Goal: Task Accomplishment & Management: Manage account settings

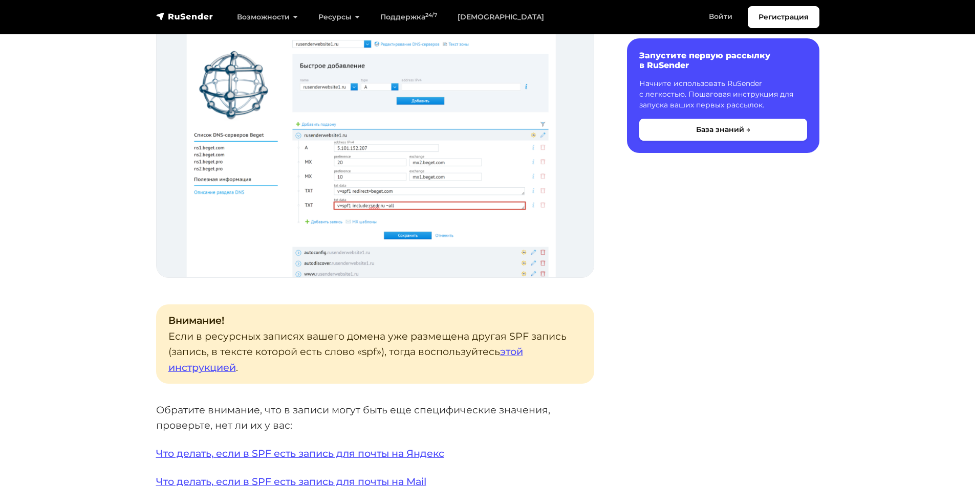
scroll to position [1177, 0]
click at [513, 350] on link "этой инструкцией" at bounding box center [345, 359] width 355 height 28
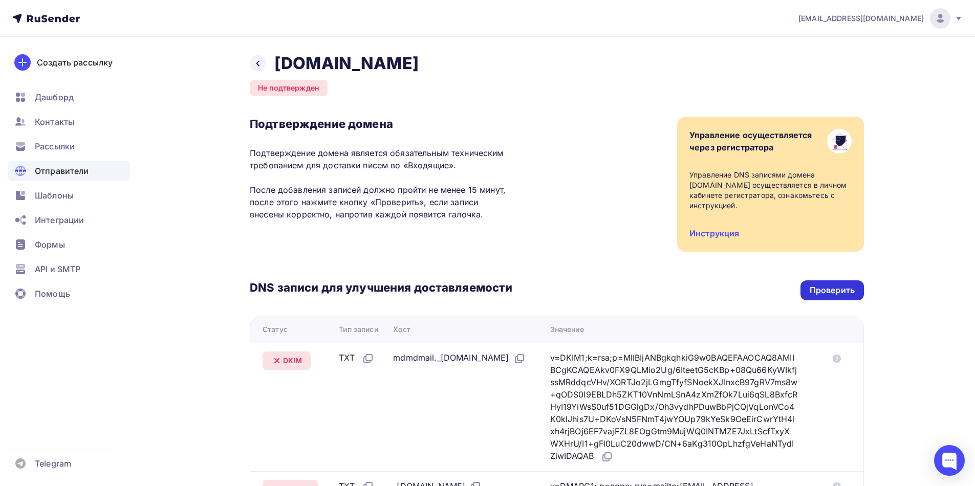
scroll to position [244, 0]
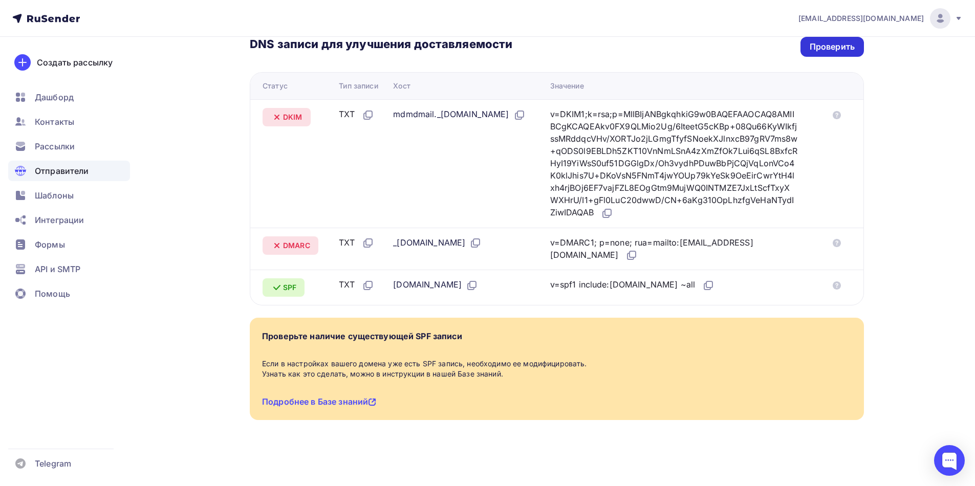
click at [836, 47] on div "Проверить" at bounding box center [832, 47] width 45 height 12
click at [835, 51] on div "Проверить" at bounding box center [832, 47] width 45 height 12
click at [832, 53] on div "Проверить" at bounding box center [831, 47] width 63 height 20
click at [823, 47] on div "Проверить" at bounding box center [832, 47] width 45 height 12
click at [513, 121] on icon at bounding box center [519, 115] width 12 height 12
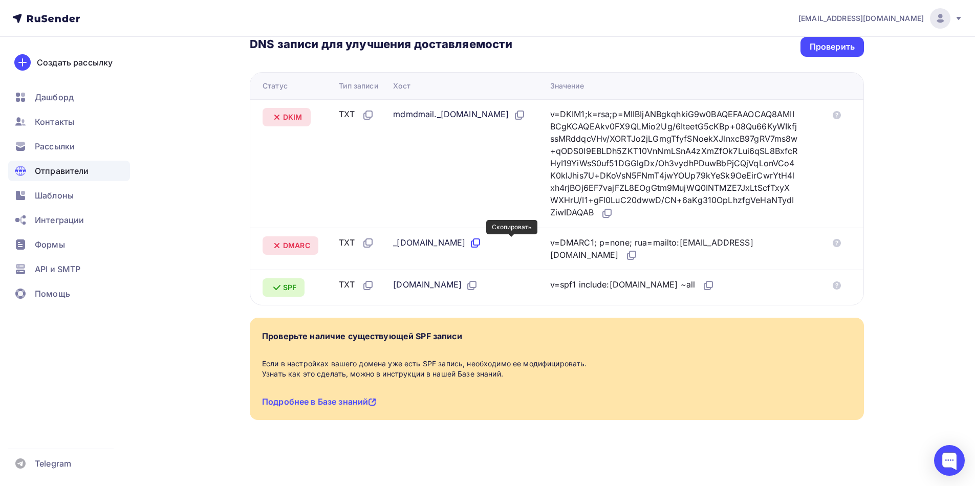
click at [482, 242] on icon at bounding box center [475, 243] width 12 height 12
click at [636, 257] on icon at bounding box center [632, 254] width 6 height 6
click at [613, 211] on icon at bounding box center [607, 213] width 12 height 12
click at [834, 47] on div "Проверить" at bounding box center [832, 47] width 45 height 12
click at [828, 48] on div "Проверить" at bounding box center [832, 47] width 45 height 12
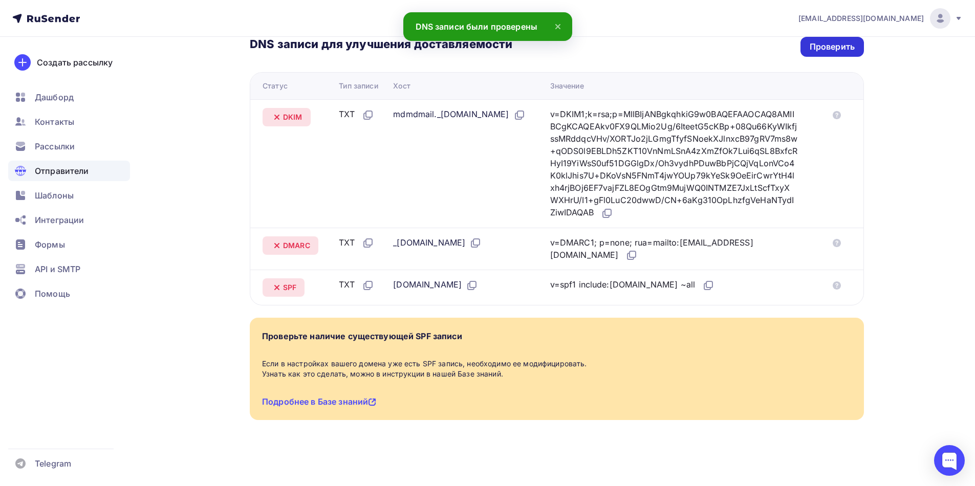
click at [832, 47] on div "Проверить" at bounding box center [832, 47] width 45 height 12
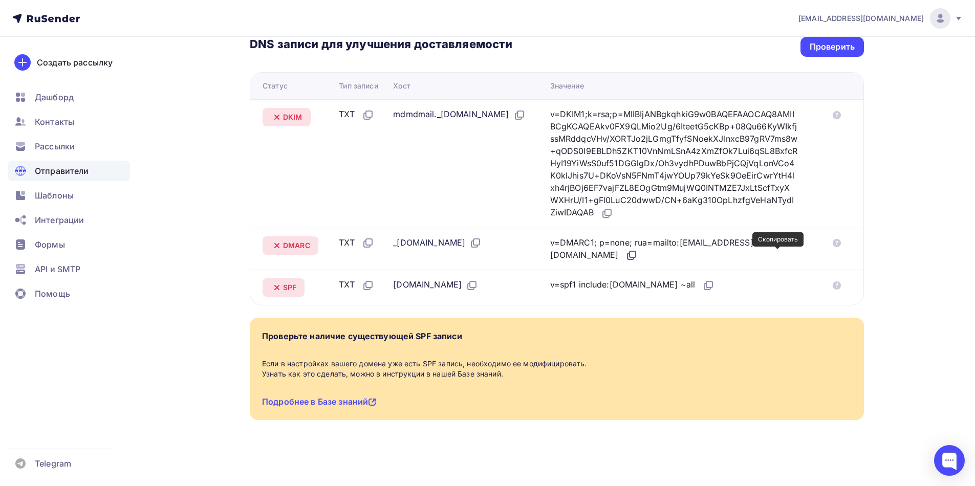
click at [636, 255] on icon at bounding box center [632, 254] width 6 height 6
click at [613, 214] on icon at bounding box center [607, 213] width 12 height 12
click at [513, 121] on icon at bounding box center [519, 115] width 12 height 12
click at [613, 212] on icon at bounding box center [607, 213] width 12 height 12
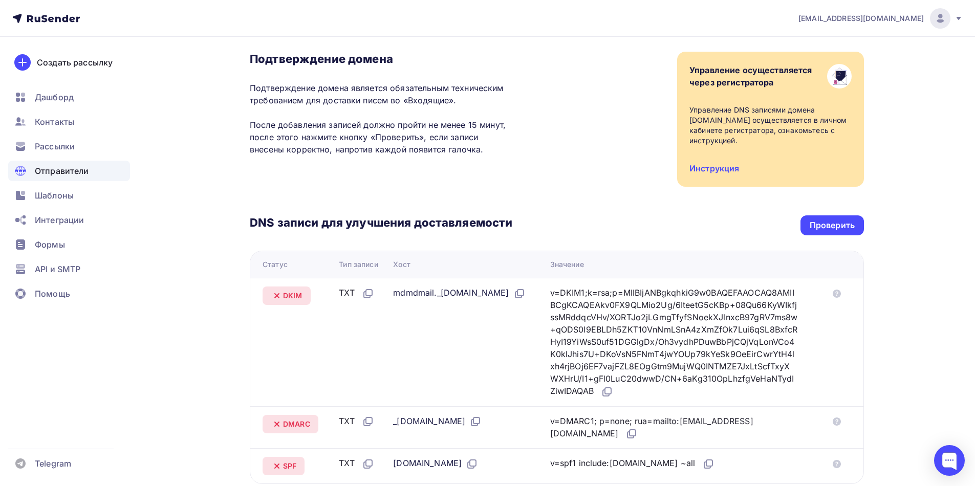
scroll to position [51, 0]
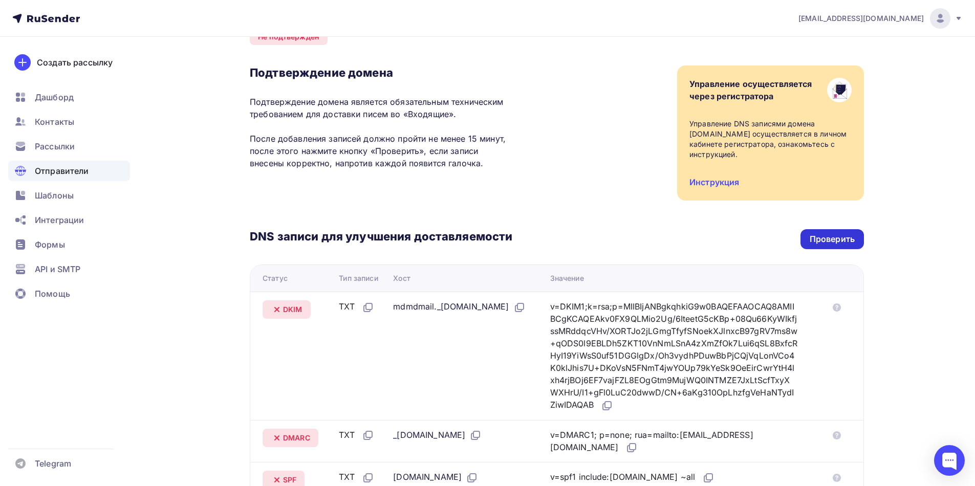
click at [820, 236] on div "Проверить" at bounding box center [832, 239] width 45 height 12
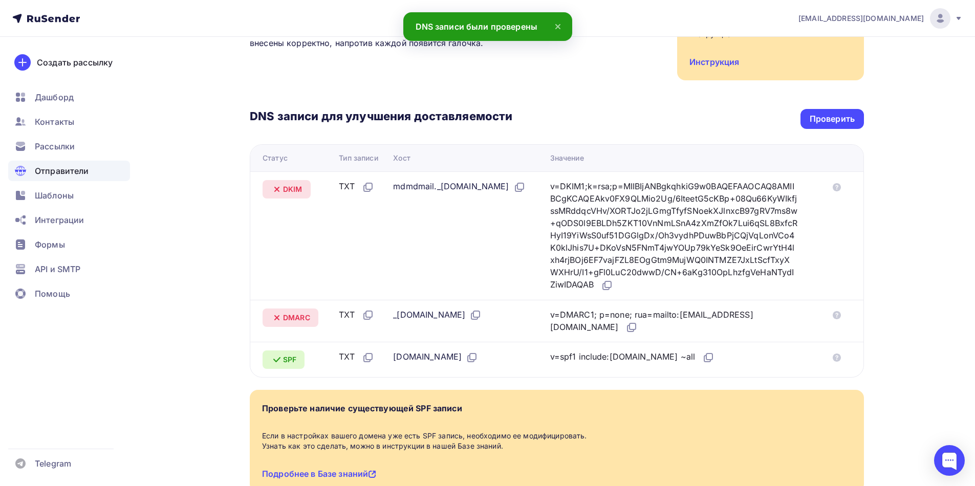
scroll to position [154, 0]
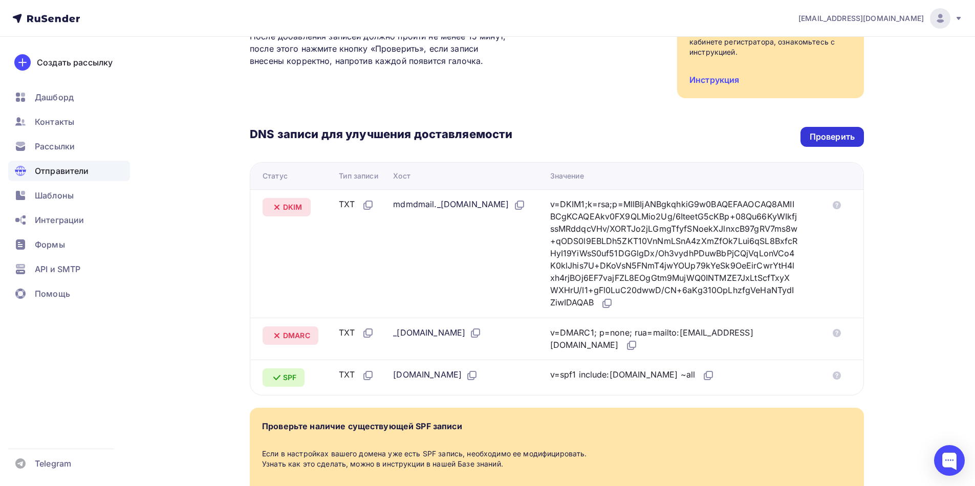
click at [828, 139] on div "Проверить" at bounding box center [832, 137] width 45 height 12
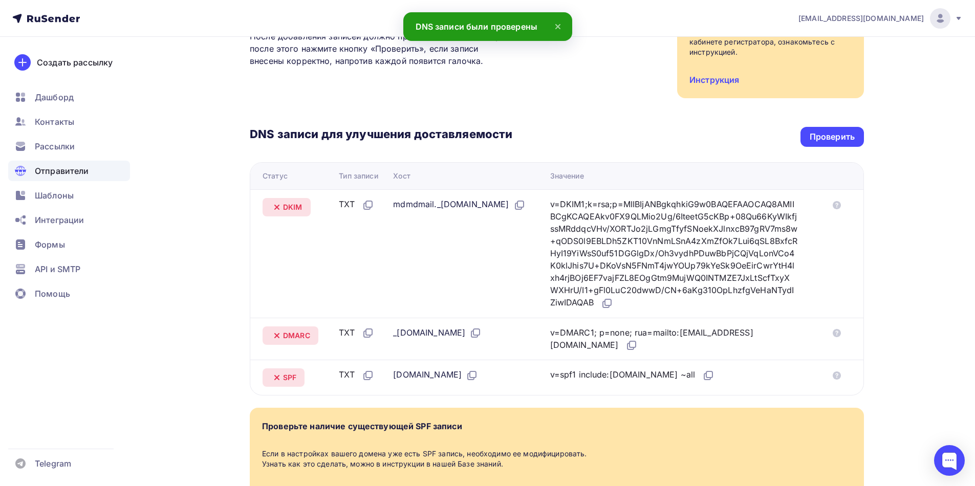
click at [507, 25] on nav "info@stroy-corporation.ru Аккаунт Тарифы Выйти Создать рассылку Дашборд Контакт…" at bounding box center [487, 18] width 975 height 37
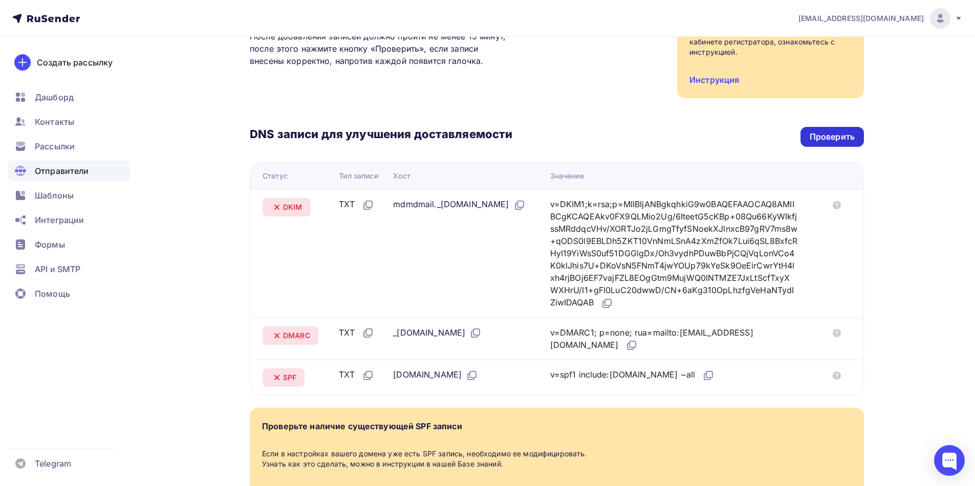
click at [835, 139] on div "Проверить" at bounding box center [832, 137] width 45 height 12
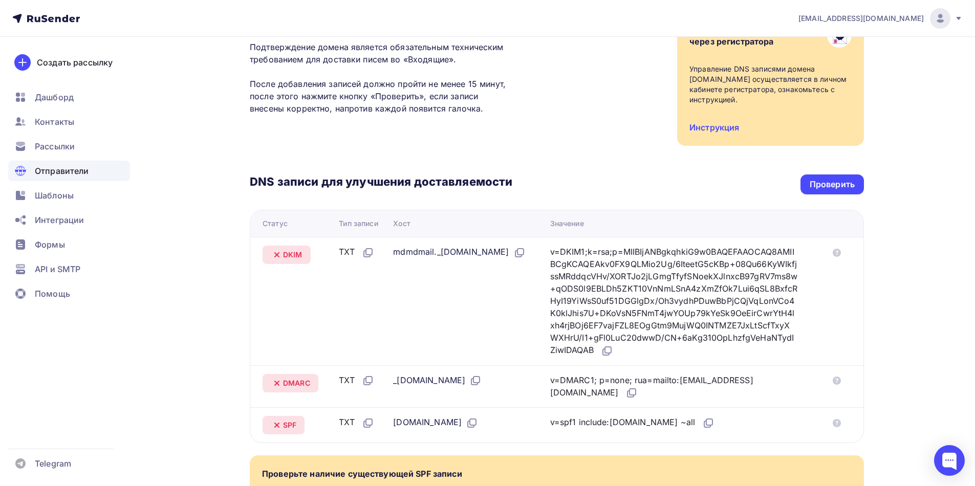
scroll to position [90, 0]
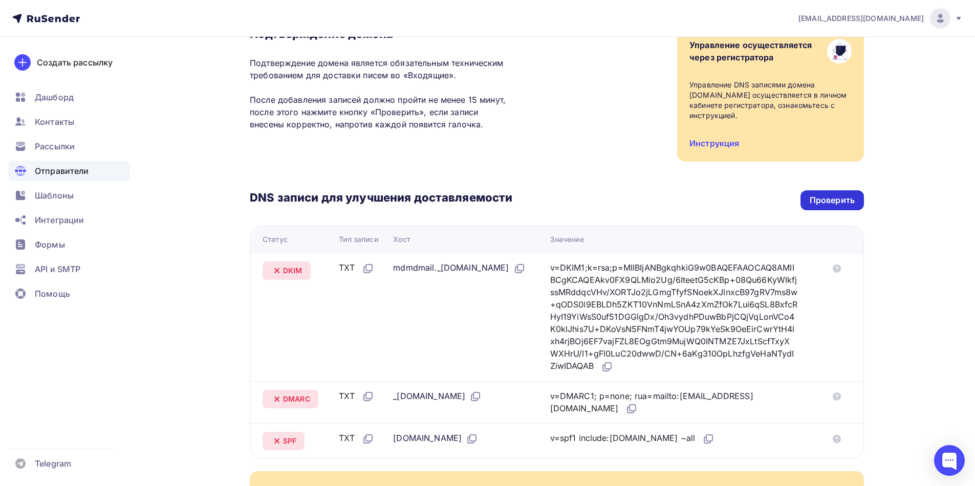
click at [834, 200] on div "Проверить" at bounding box center [832, 200] width 45 height 12
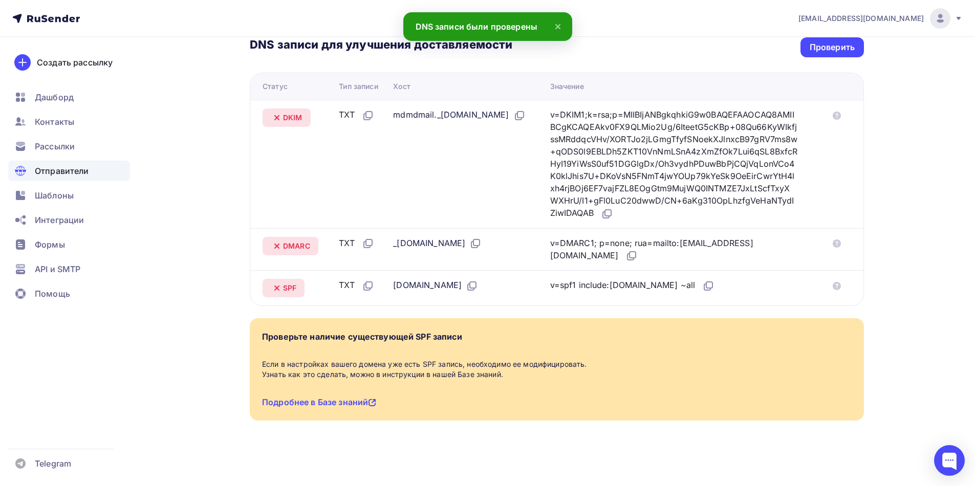
scroll to position [244, 0]
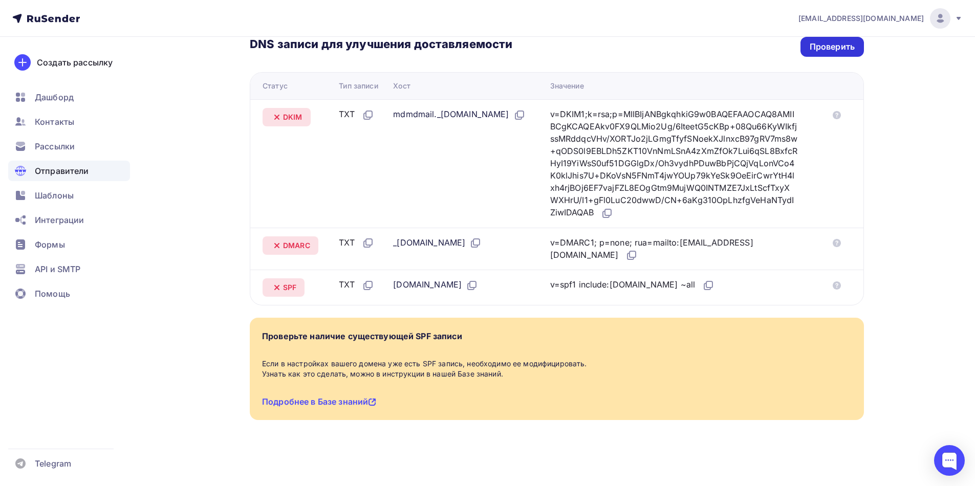
click at [832, 49] on div "Проверить" at bounding box center [832, 47] width 45 height 12
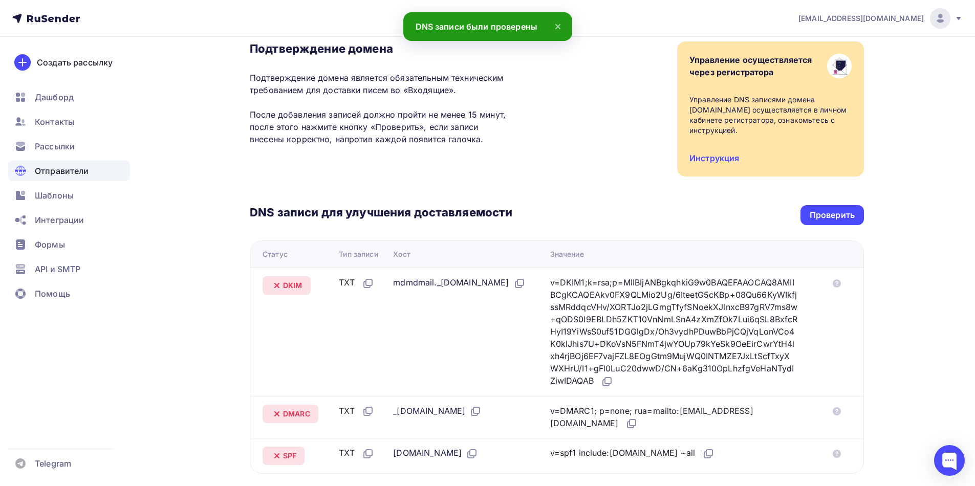
scroll to position [39, 0]
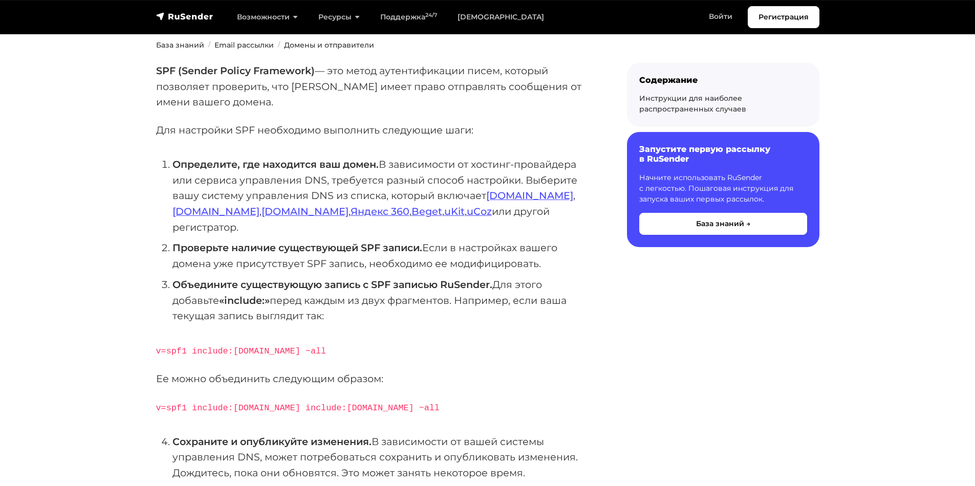
scroll to position [154, 0]
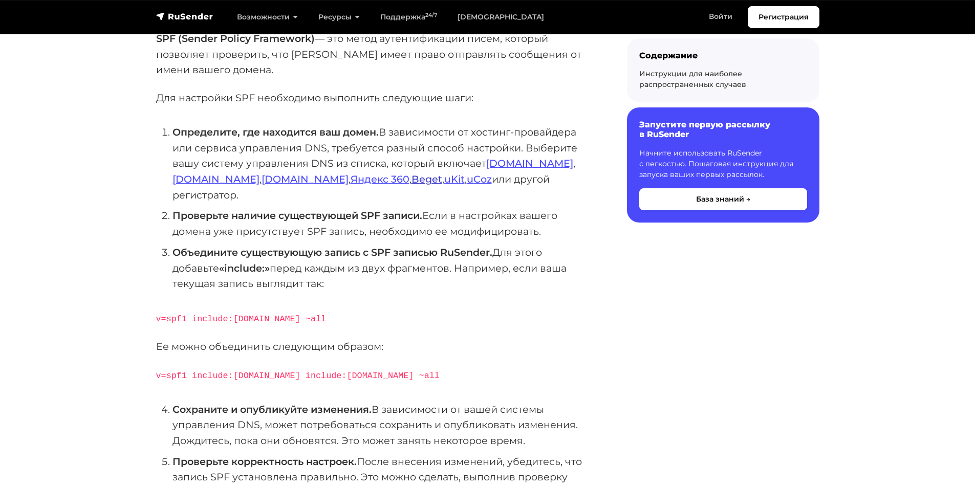
click at [411, 182] on link "Beget" at bounding box center [426, 179] width 31 height 12
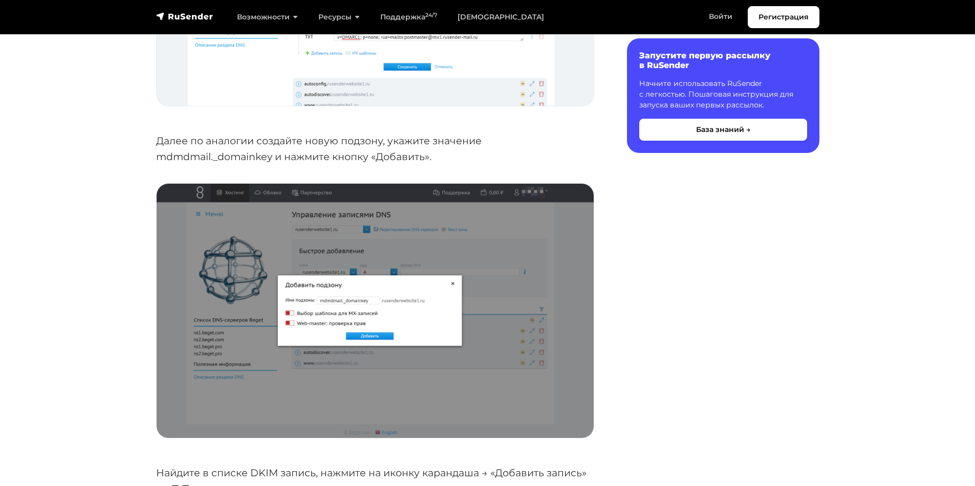
scroll to position [3224, 0]
